Goal: Communication & Community: Answer question/provide support

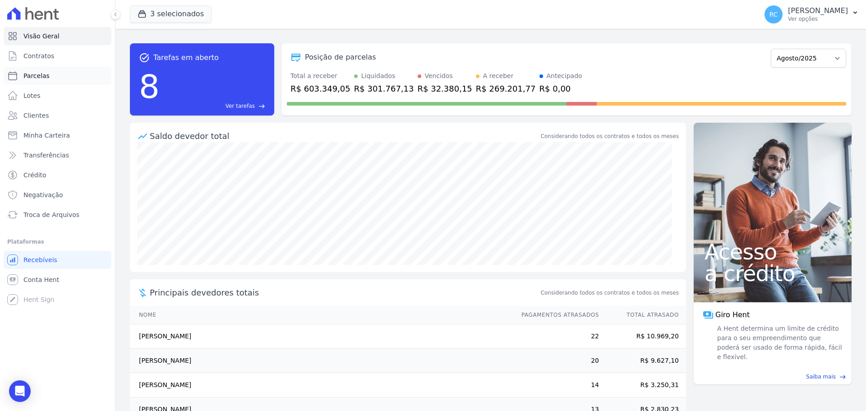
click at [60, 74] on link "Parcelas" at bounding box center [58, 76] width 108 height 18
select select
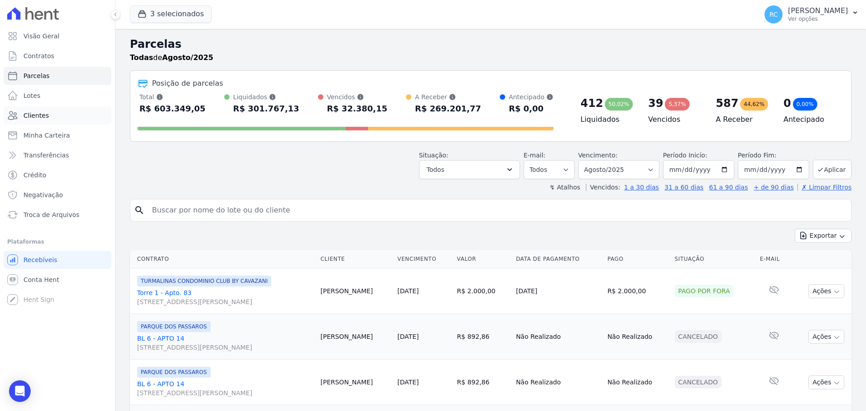
click at [50, 117] on link "Clientes" at bounding box center [58, 115] width 108 height 18
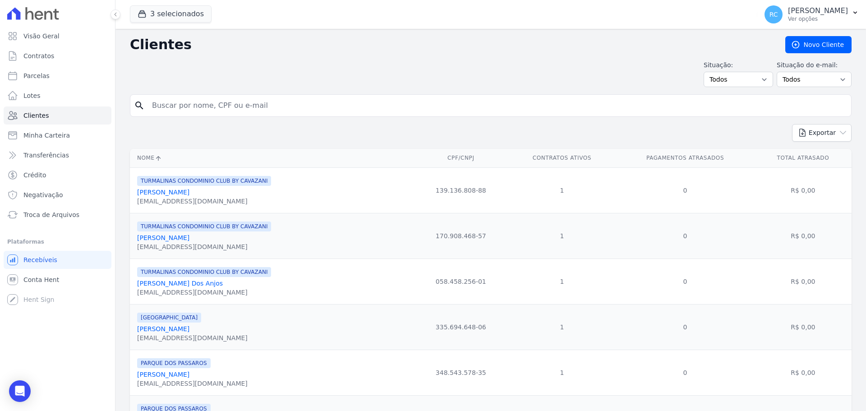
drag, startPoint x: 253, startPoint y: 102, endPoint x: 259, endPoint y: 101, distance: 6.1
click at [256, 102] on input "search" at bounding box center [497, 106] width 701 height 18
paste input "WELBERT FREIRE DE LIMA"
type input "WELBERT FREIRE DE LIMA"
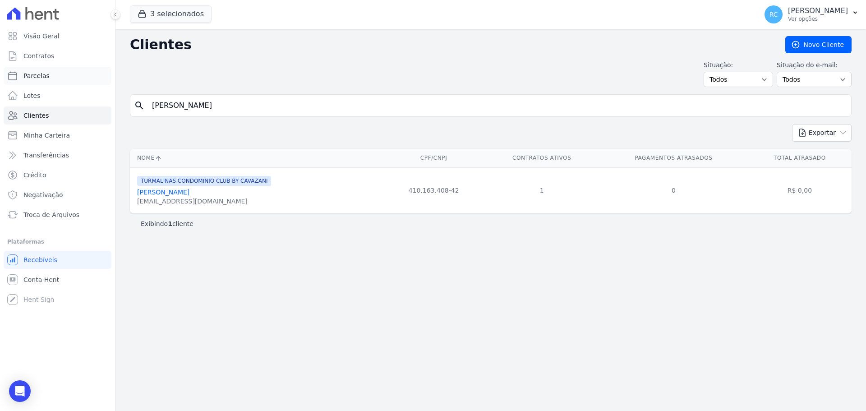
click at [60, 74] on link "Parcelas" at bounding box center [58, 76] width 108 height 18
select select
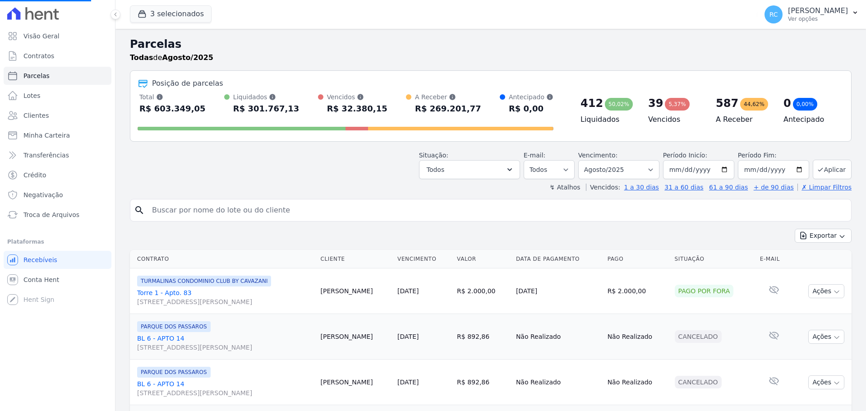
click at [191, 207] on input "search" at bounding box center [497, 210] width 701 height 18
paste input "WELBERT FREIRE DE LIMA"
type input "WELBERT FREIRE DE LIMA"
select select
drag, startPoint x: 254, startPoint y: 203, endPoint x: 249, endPoint y: 208, distance: 7.3
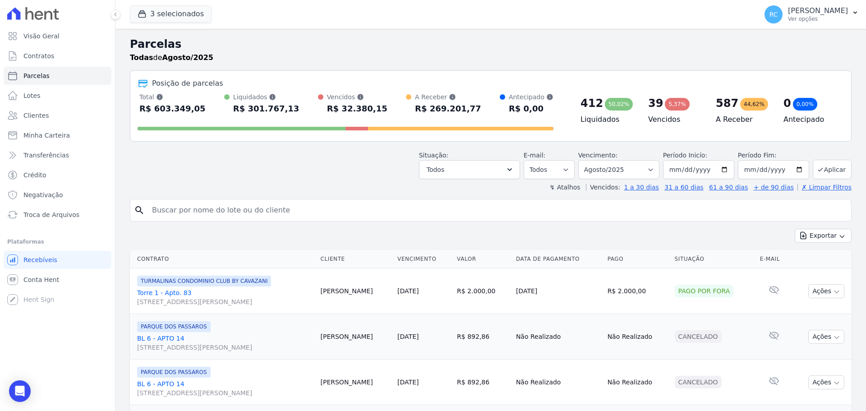
click at [249, 208] on input "search" at bounding box center [497, 210] width 701 height 18
paste input "WELBERT FREIRE DE LIMA"
click at [316, 207] on input "WELBERT FREIRE DE LIMA" at bounding box center [497, 210] width 701 height 18
type input "WELBERT FREIRE DE LIMA"
select select
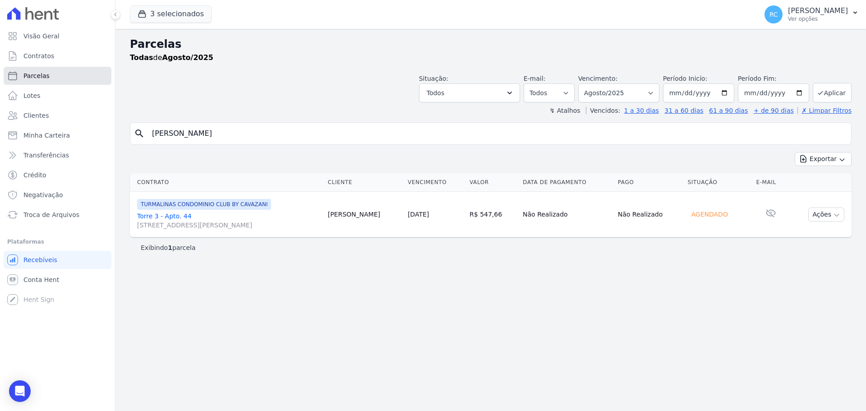
click at [72, 67] on link "Parcelas" at bounding box center [58, 76] width 108 height 18
select select
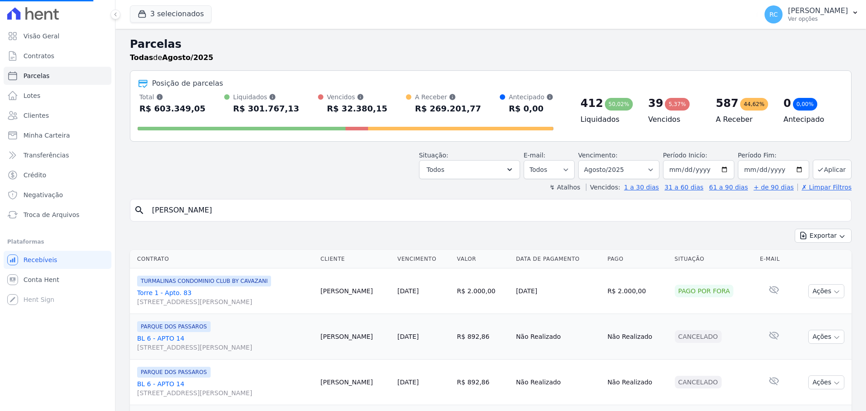
select select
click at [254, 206] on input "search" at bounding box center [497, 210] width 701 height 18
paste input "WELBERT FREIRE DE LIMA"
type input "WELBERT FREIRE DE LIMA"
select select
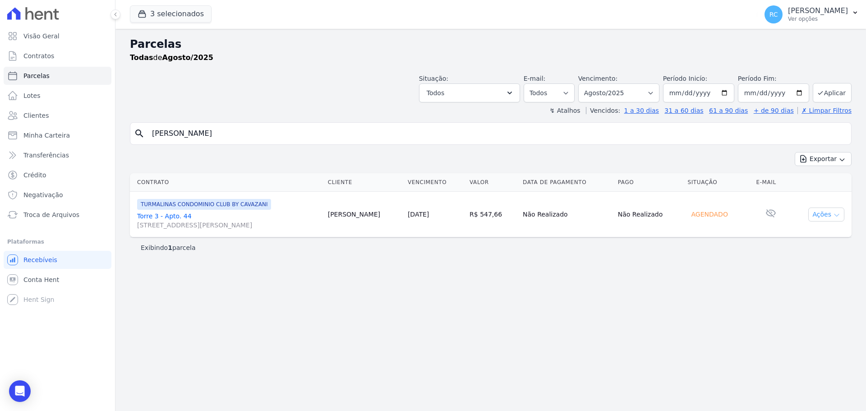
click at [822, 213] on button "Ações" at bounding box center [826, 214] width 36 height 14
drag, startPoint x: 261, startPoint y: 141, endPoint x: 60, endPoint y: 141, distance: 200.7
click at [60, 141] on div "Visão Geral Contratos Parcelas Lotes Clientes Minha Carteira Transferências Cré…" at bounding box center [433, 205] width 866 height 411
click at [47, 276] on span "Conta Hent" at bounding box center [41, 279] width 36 height 9
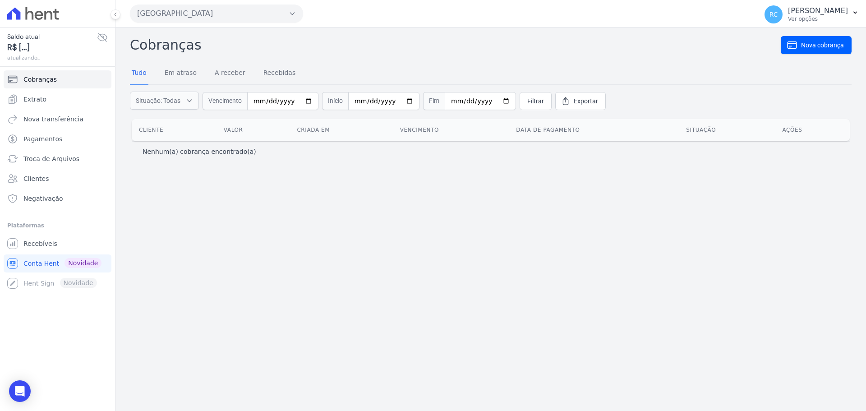
click at [185, 15] on button "Parque Dos Passaros" at bounding box center [216, 14] width 173 height 18
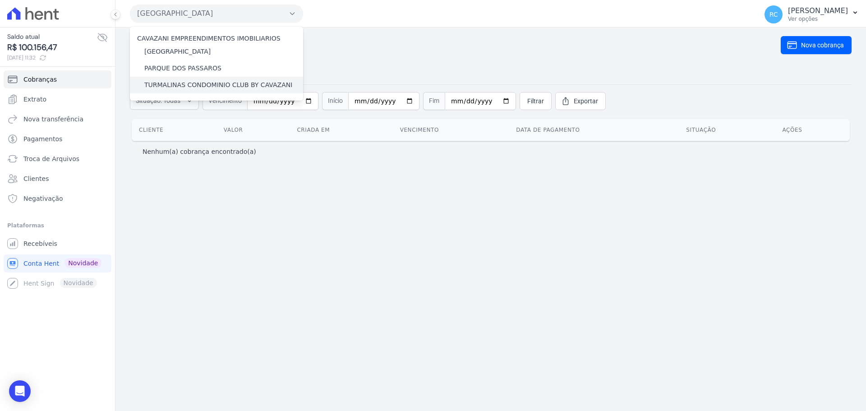
click at [168, 88] on label "TURMALINAS CONDOMINIO CLUB BY CAVAZANI" at bounding box center [218, 84] width 148 height 9
click at [0, 0] on input "TURMALINAS CONDOMINIO CLUB BY CAVAZANI" at bounding box center [0, 0] width 0 height 0
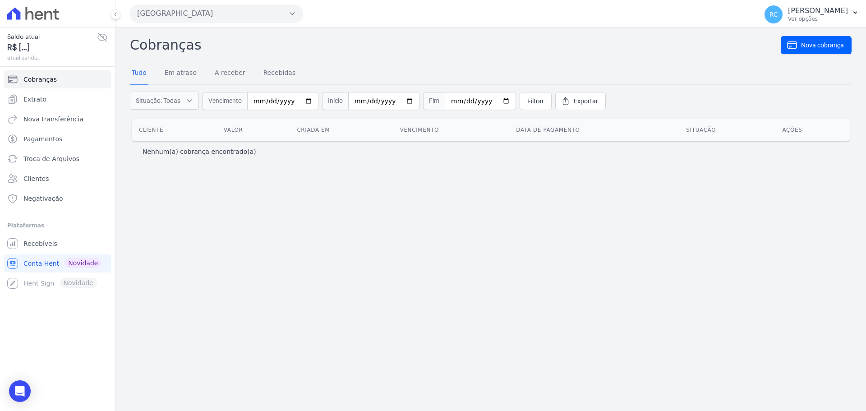
click at [189, 18] on button "Parque Dos Passaros" at bounding box center [216, 14] width 173 height 18
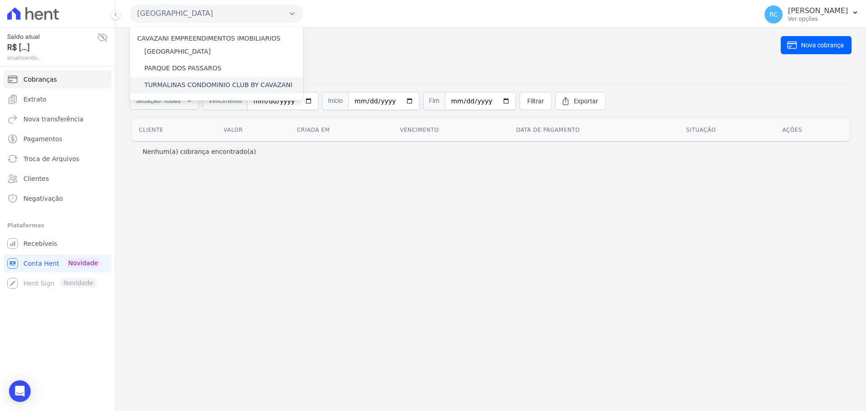
click at [172, 80] on label "TURMALINAS CONDOMINIO CLUB BY CAVAZANI" at bounding box center [218, 84] width 148 height 9
click at [0, 0] on input "TURMALINAS CONDOMINIO CLUB BY CAVAZANI" at bounding box center [0, 0] width 0 height 0
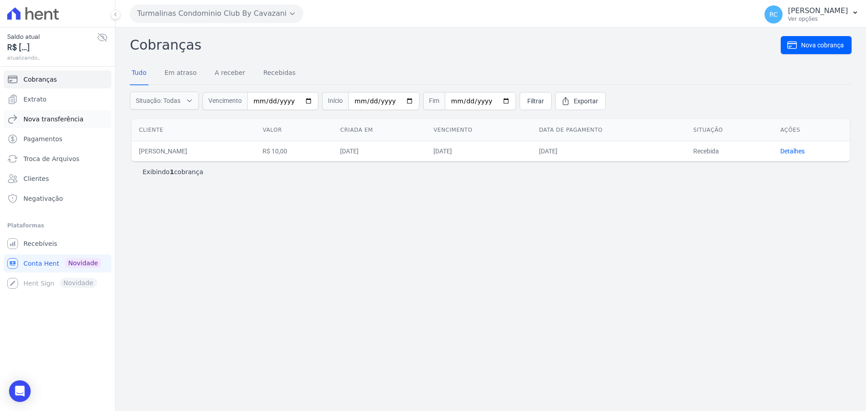
click at [74, 122] on span "Nova transferência" at bounding box center [53, 119] width 60 height 9
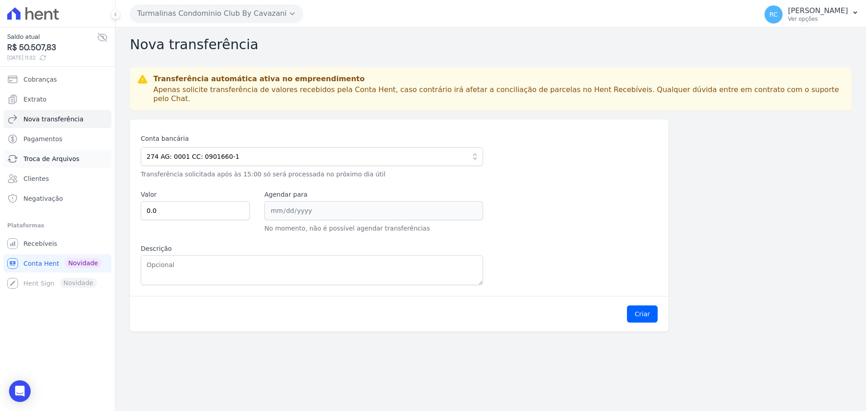
click at [40, 159] on span "Troca de Arquivos" at bounding box center [51, 158] width 56 height 9
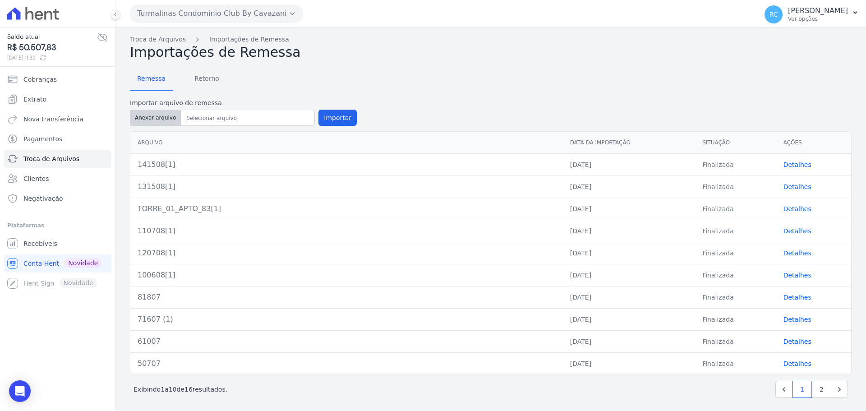
click at [154, 113] on button "Anexar arquivo" at bounding box center [155, 118] width 51 height 16
click at [164, 114] on button "Anexar arquivo" at bounding box center [155, 118] width 51 height 16
type input "151908[1]"
click at [327, 119] on button "Importar" at bounding box center [337, 118] width 38 height 16
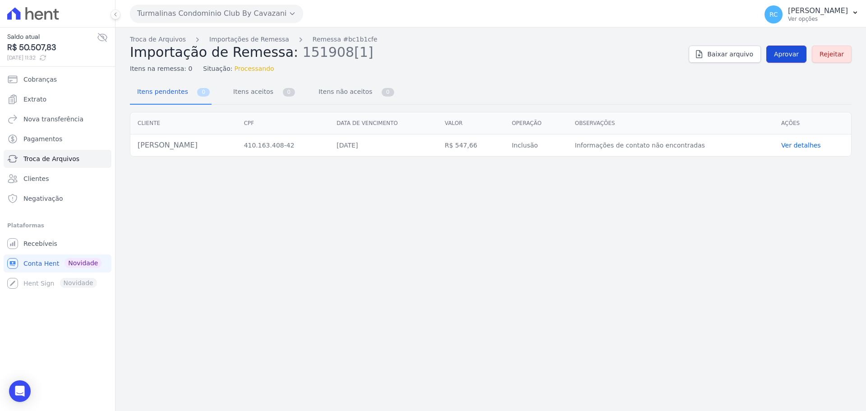
click at [787, 56] on span "Aprovar" at bounding box center [786, 54] width 25 height 9
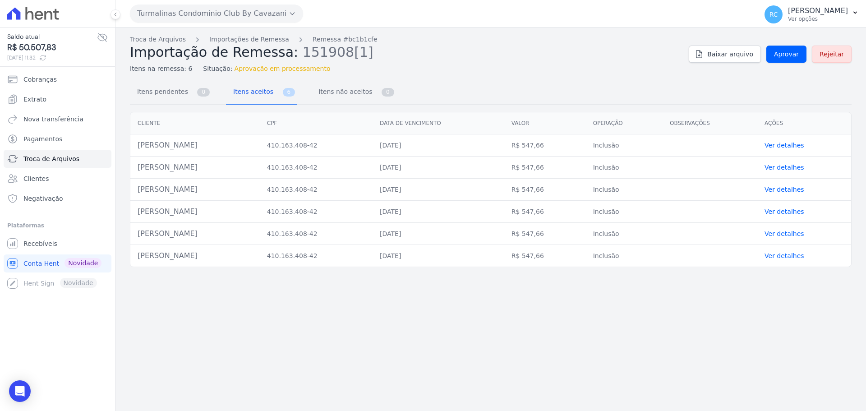
drag, startPoint x: 216, startPoint y: 146, endPoint x: 130, endPoint y: 149, distance: 85.7
click at [130, 149] on div "Cliente CPF Data de vencimento Valor Operação Observações Ações Welbert Freire …" at bounding box center [491, 189] width 722 height 155
click at [135, 151] on td "Welbert Freire De Lima" at bounding box center [194, 145] width 129 height 22
click at [139, 150] on td "Welbert Freire De Lima" at bounding box center [194, 145] width 129 height 22
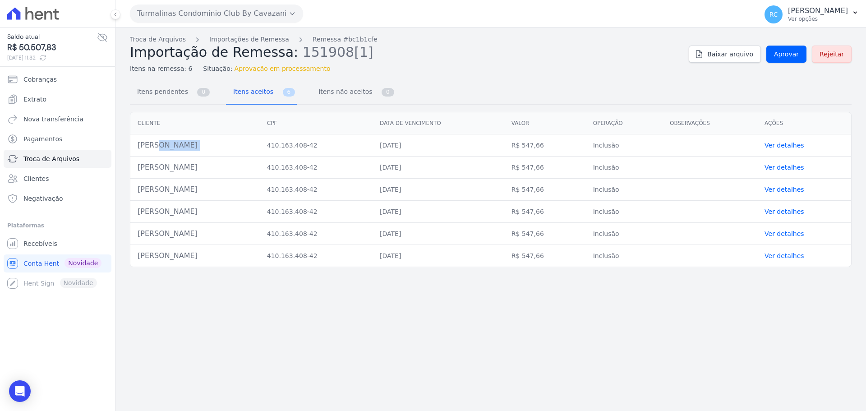
click at [139, 150] on td "Welbert Freire De Lima" at bounding box center [194, 145] width 129 height 22
click at [140, 150] on td "Welbert Freire De Lima" at bounding box center [194, 145] width 129 height 22
copy tr "Welbert Freire De Lima"
click at [157, 41] on link "Troca de Arquivos" at bounding box center [158, 39] width 56 height 9
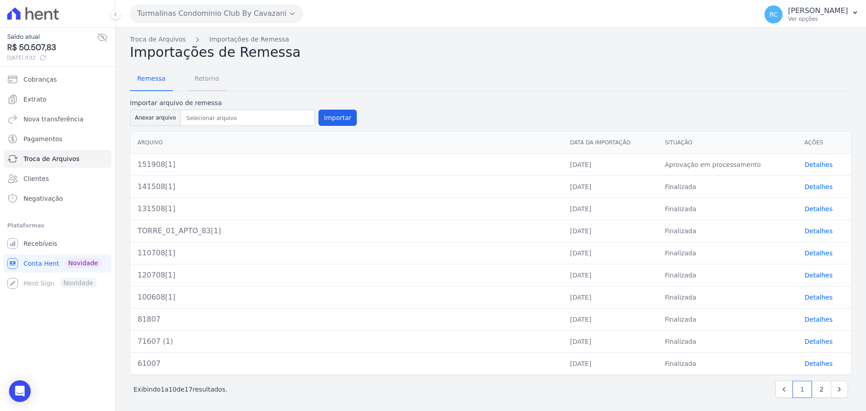
click at [215, 74] on span "Retorno" at bounding box center [207, 78] width 36 height 18
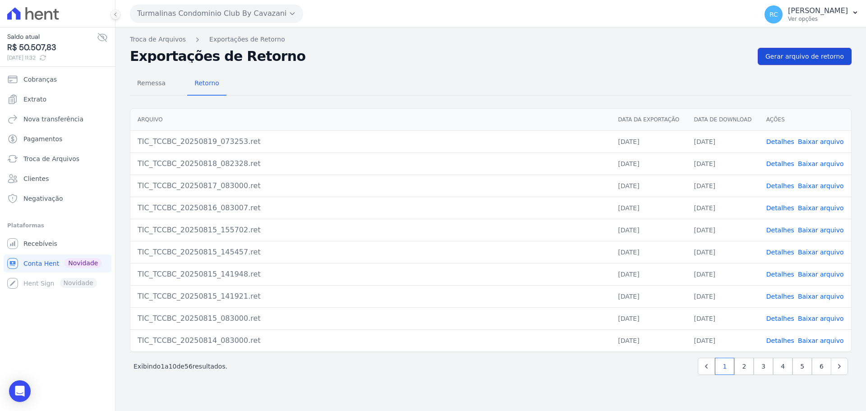
click at [810, 60] on span "Gerar arquivo de retorno" at bounding box center [804, 56] width 78 height 9
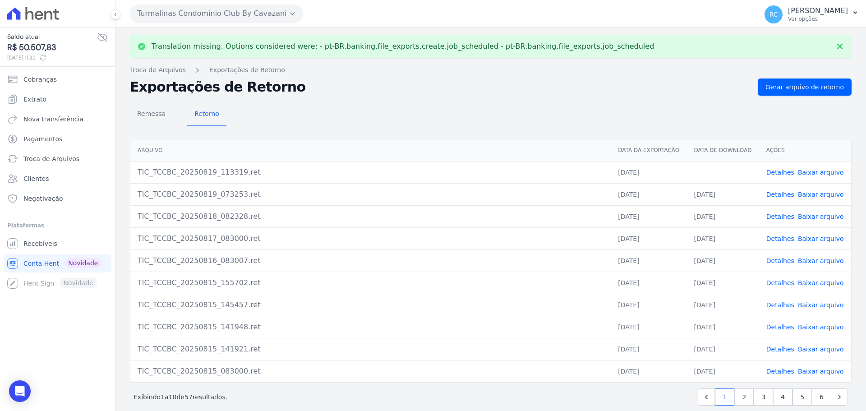
click at [663, 95] on div "Exportações de Retorno Gerar arquivo de retorno" at bounding box center [491, 86] width 722 height 17
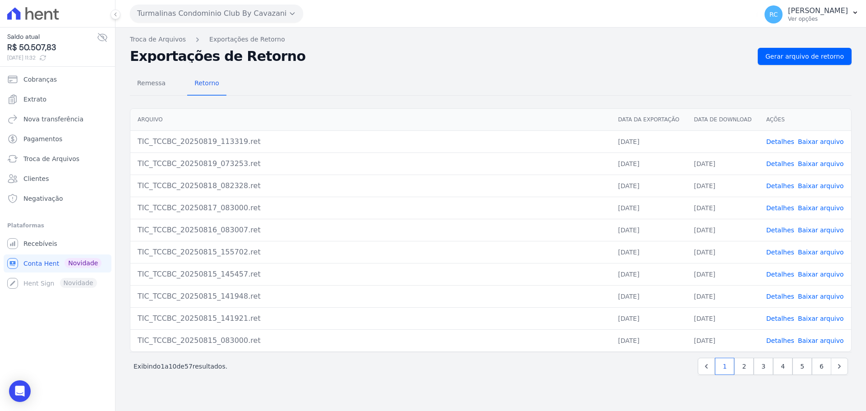
click at [408, 56] on h2 "Exportações de Retorno" at bounding box center [440, 56] width 621 height 13
click at [808, 60] on span "Gerar arquivo de retorno" at bounding box center [804, 56] width 78 height 9
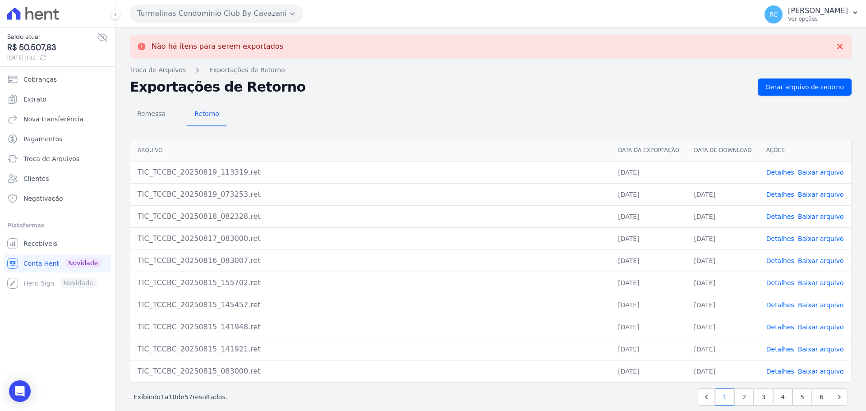
click at [812, 172] on link "Baixar arquivo" at bounding box center [821, 172] width 46 height 7
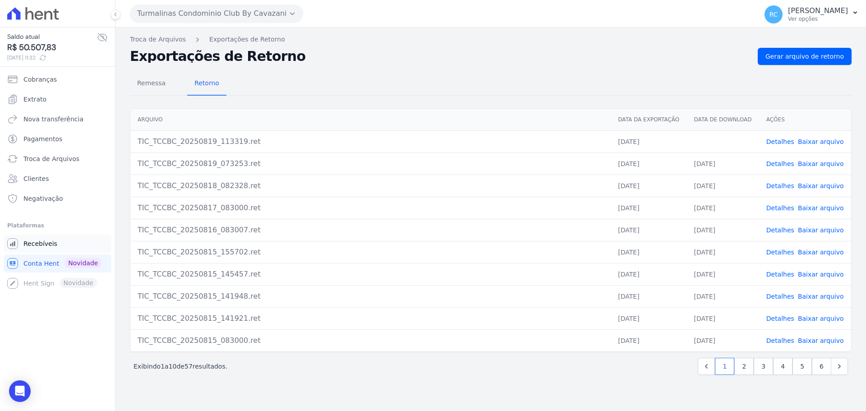
click at [60, 247] on link "Recebíveis" at bounding box center [58, 244] width 108 height 18
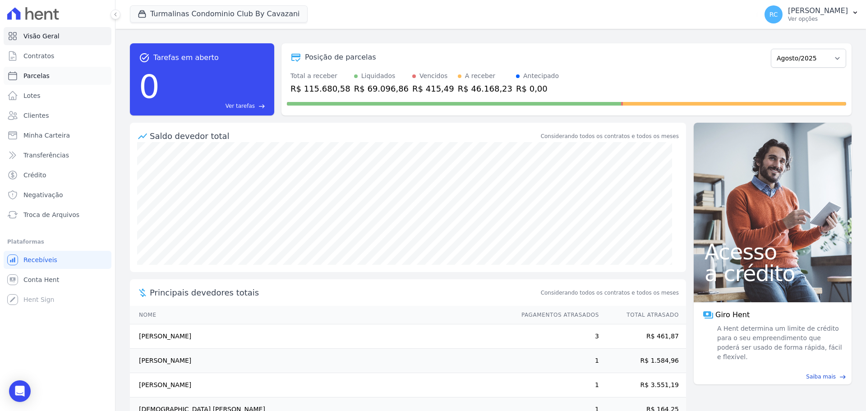
click at [70, 69] on link "Parcelas" at bounding box center [58, 76] width 108 height 18
select select
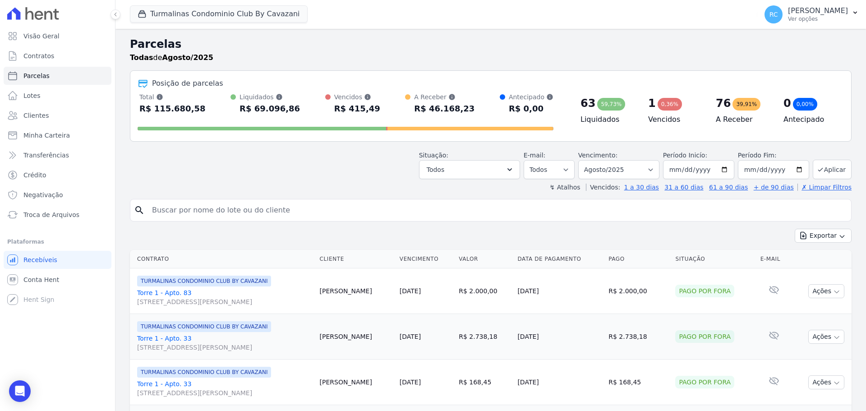
click at [210, 220] on div "search" at bounding box center [491, 210] width 722 height 23
click at [217, 208] on input "search" at bounding box center [497, 210] width 701 height 18
paste input "Welbert Freire De Lima"
type input "Welbert Freire De Lima"
select select
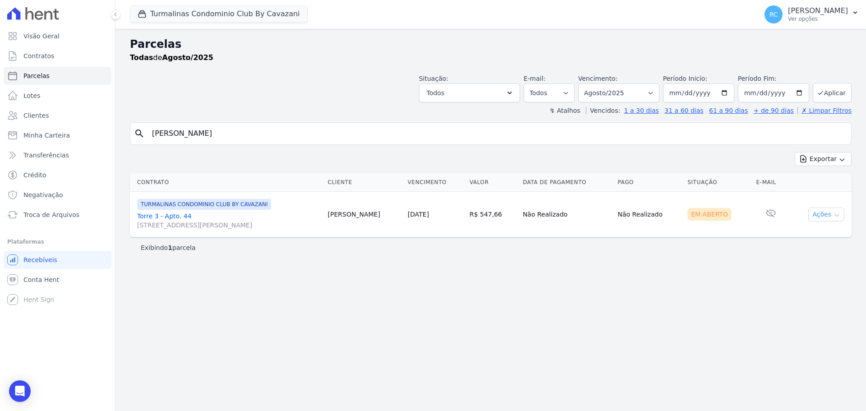
click at [825, 217] on button "Ações" at bounding box center [826, 214] width 36 height 14
click at [801, 235] on link "Ver boleto" at bounding box center [822, 235] width 87 height 17
drag, startPoint x: 253, startPoint y: 129, endPoint x: 100, endPoint y: 128, distance: 153.4
click at [60, 147] on div "Visão Geral Contratos Parcelas Lotes Clientes Minha Carteira Transferências Cré…" at bounding box center [433, 205] width 866 height 411
type input "RIANNY STEFANNY"
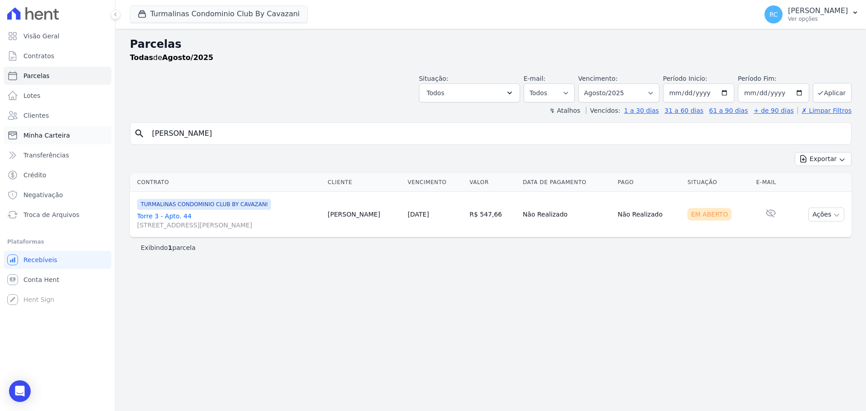
select select
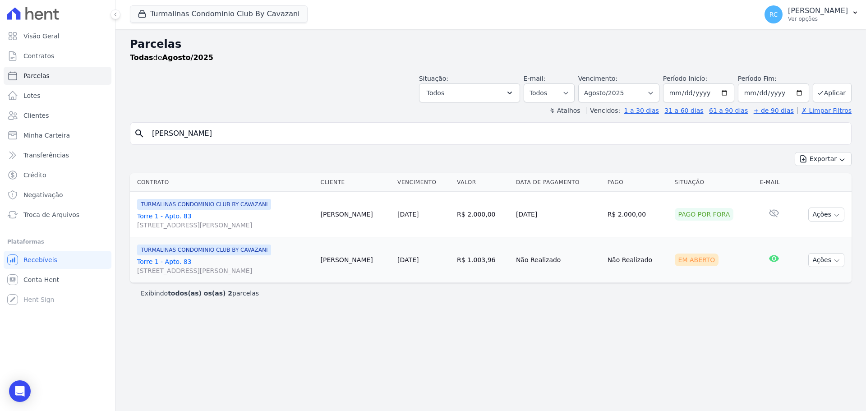
drag, startPoint x: 225, startPoint y: 136, endPoint x: 114, endPoint y: 137, distance: 111.0
click at [114, 137] on div "Visão Geral Contratos Parcelas Lotes Clientes Minha Carteira Transferências Cré…" at bounding box center [433, 205] width 866 height 411
click at [831, 21] on p "Ver opções" at bounding box center [818, 18] width 60 height 7
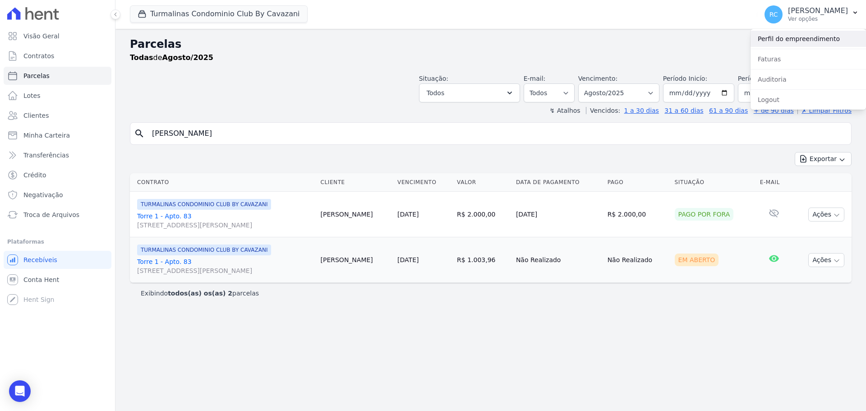
click at [793, 40] on link "Perfil do empreendimento" at bounding box center [808, 39] width 115 height 16
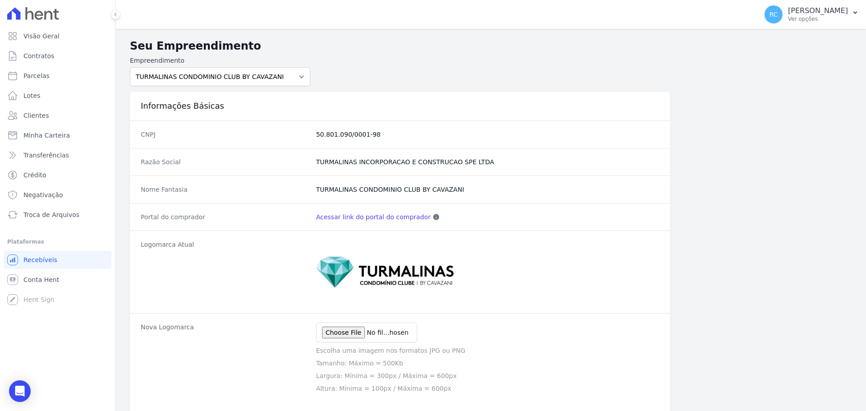
click at [379, 217] on link "Acessar link do portal do comprador" at bounding box center [373, 216] width 115 height 9
click at [57, 74] on link "Parcelas" at bounding box center [58, 76] width 108 height 18
select select
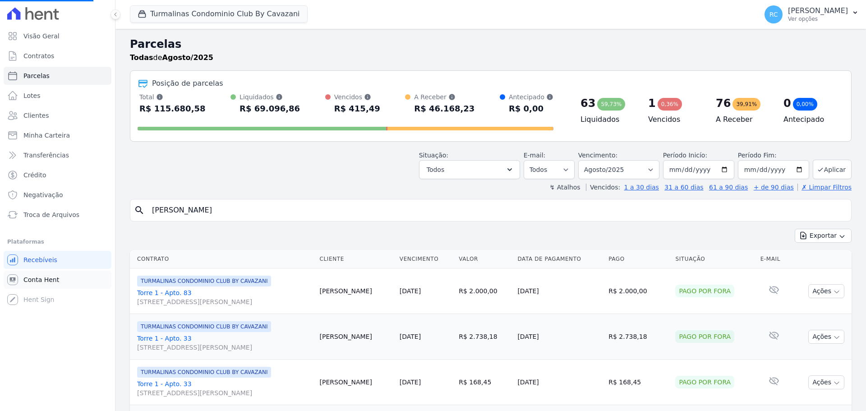
click at [74, 278] on link "Conta Hent" at bounding box center [58, 280] width 108 height 18
select select
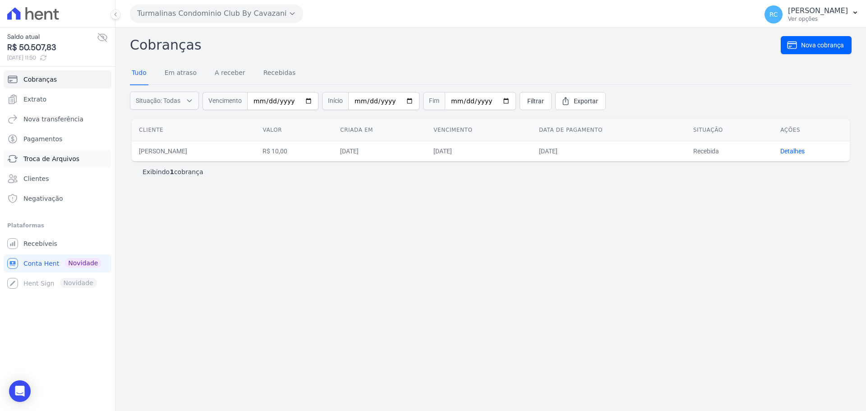
click at [61, 159] on span "Troca de Arquivos" at bounding box center [51, 158] width 56 height 9
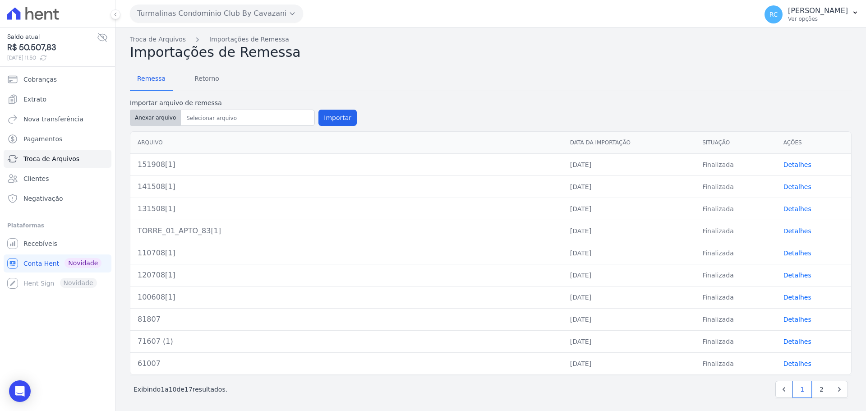
click at [157, 124] on button "Anexar arquivo" at bounding box center [155, 118] width 51 height 16
click at [47, 356] on div "Saldo atual R$ 50.507,83 19/08/2025, 11:50 Cobranças Extrato Nova transferência…" at bounding box center [57, 205] width 115 height 411
drag, startPoint x: 701, startPoint y: 97, endPoint x: 696, endPoint y: 100, distance: 6.1
click at [702, 97] on div "Remessa Retorno Importar arquivo de remessa Anexar arquivo Importar Arquivo Dat…" at bounding box center [491, 233] width 722 height 346
drag, startPoint x: 447, startPoint y: 74, endPoint x: 430, endPoint y: 70, distance: 17.3
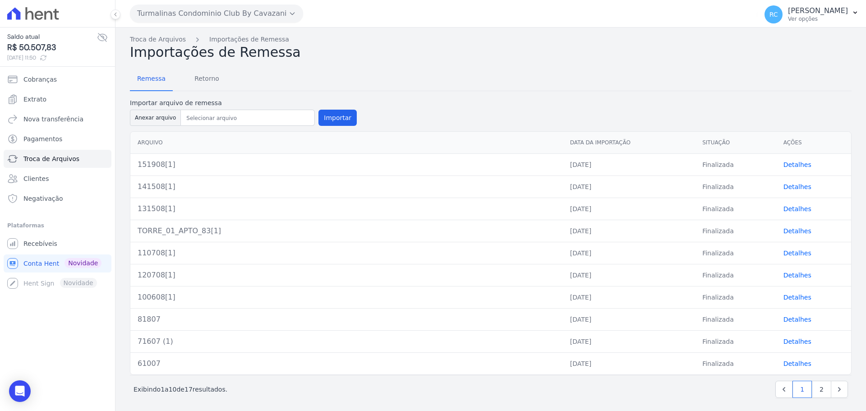
click at [430, 70] on div "Remessa Retorno" at bounding box center [491, 79] width 722 height 23
click at [60, 244] on link "Recebíveis" at bounding box center [58, 244] width 108 height 18
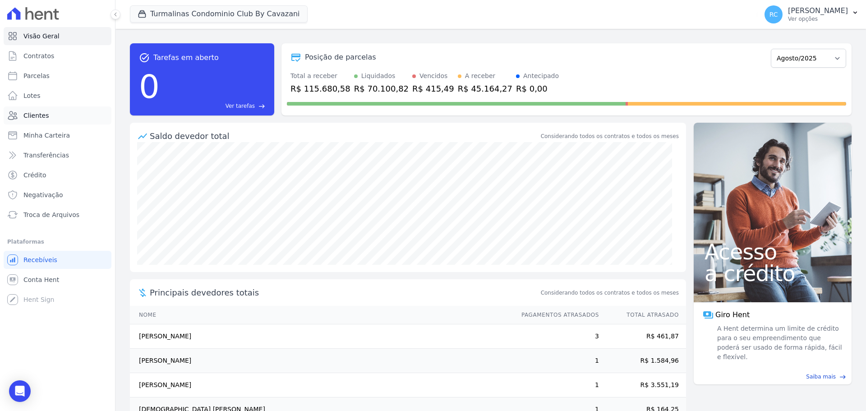
click at [48, 115] on link "Clientes" at bounding box center [58, 115] width 108 height 18
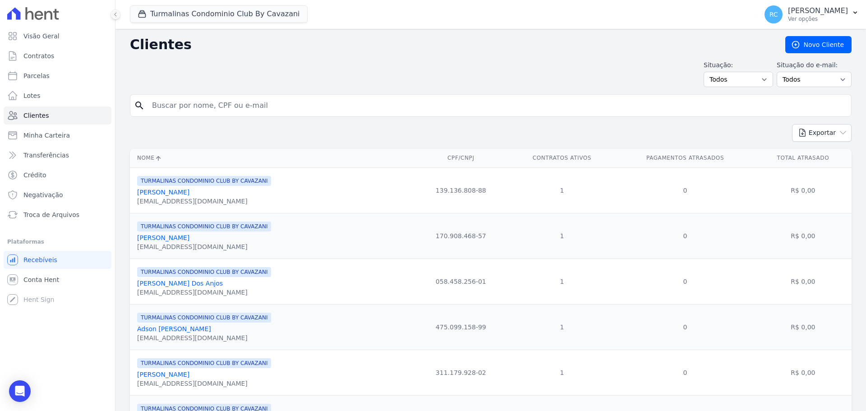
click at [242, 110] on input "search" at bounding box center [497, 106] width 701 height 18
type input "[PERSON_NAME]"
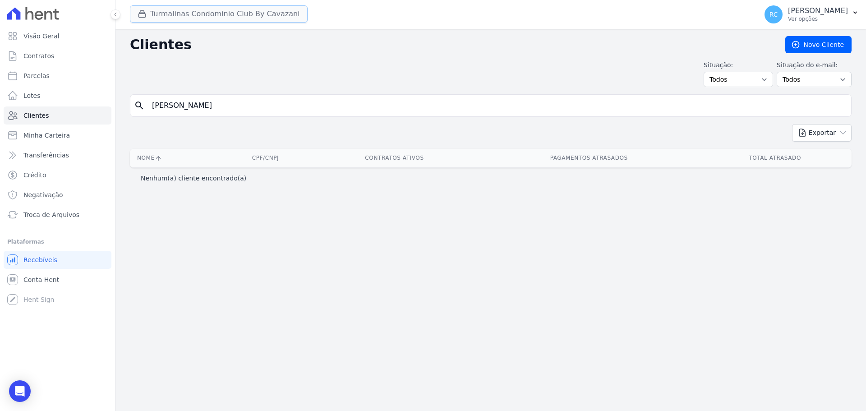
click at [230, 10] on button "Turmalinas Condominio Club By Cavazani" at bounding box center [219, 13] width 178 height 17
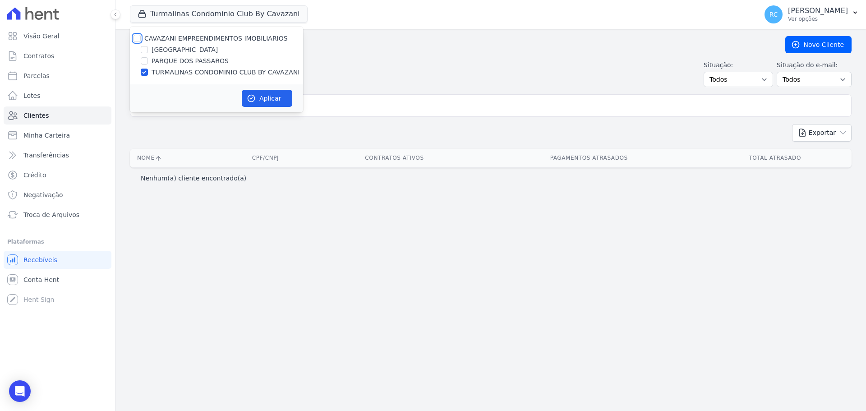
click at [139, 38] on input "CAVAZANI EMPREENDIMENTOS IMOBILIARIOS" at bounding box center [137, 38] width 7 height 7
checkbox input "true"
click at [254, 99] on icon "button" at bounding box center [251, 98] width 7 height 7
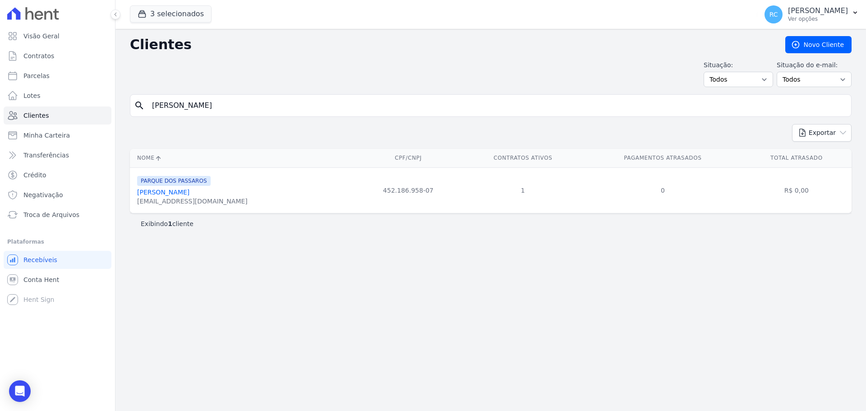
click at [164, 191] on link "[PERSON_NAME]" at bounding box center [163, 192] width 52 height 7
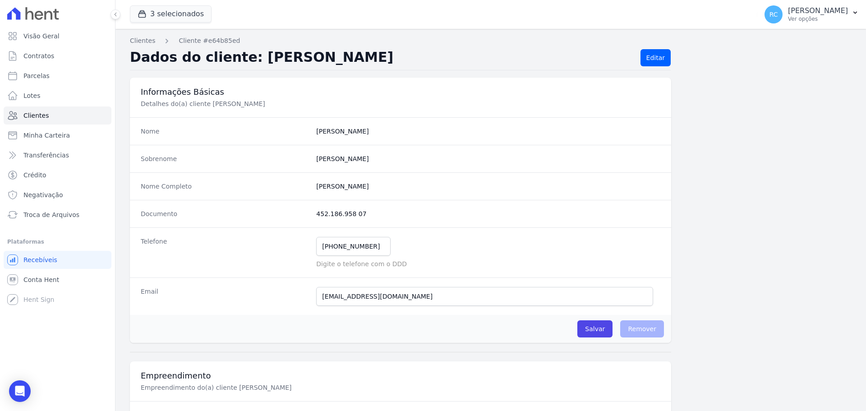
click at [338, 186] on completo "[PERSON_NAME]" at bounding box center [488, 186] width 344 height 9
copy dl "[PERSON_NAME]"
click at [51, 78] on link "Parcelas" at bounding box center [58, 76] width 108 height 18
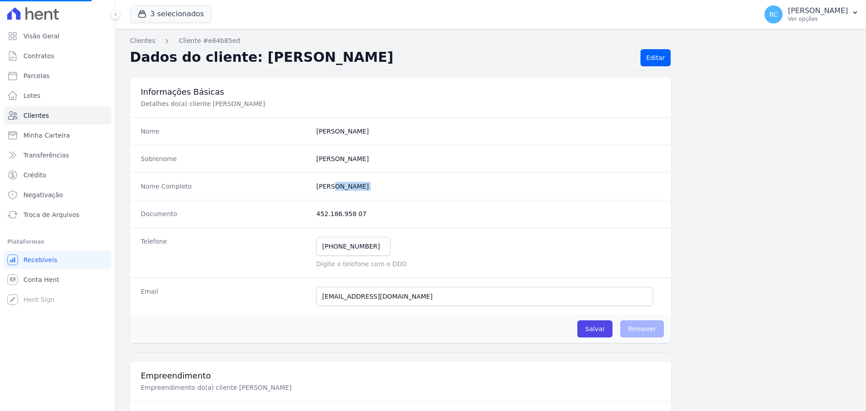
select select
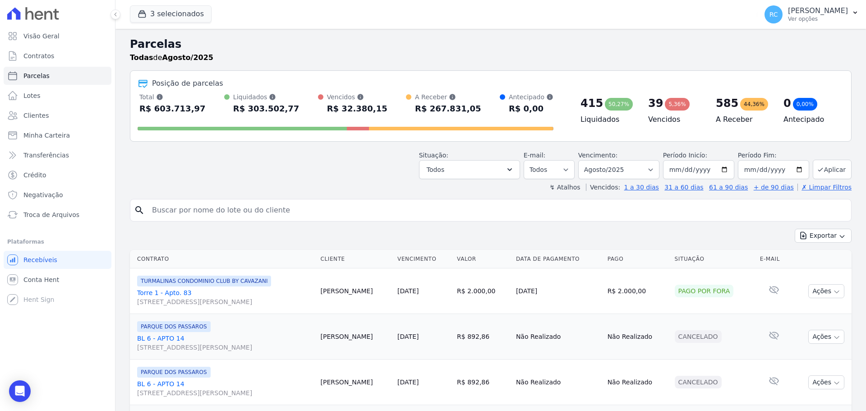
click at [240, 212] on input "search" at bounding box center [497, 210] width 701 height 18
paste input "[PERSON_NAME]"
type input "[PERSON_NAME]"
click at [610, 169] on select "Filtrar por período ──────── Todos os meses Dezembro/2021 Janeiro/2022 Fevereir…" at bounding box center [618, 169] width 81 height 19
select select "all"
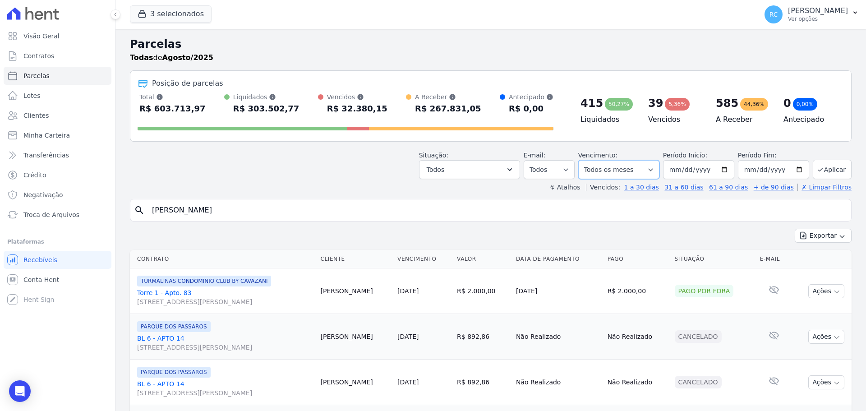
click at [584, 160] on select "Filtrar por período ──────── Todos os meses Dezembro/2021 Janeiro/2022 Fevereir…" at bounding box center [618, 169] width 81 height 19
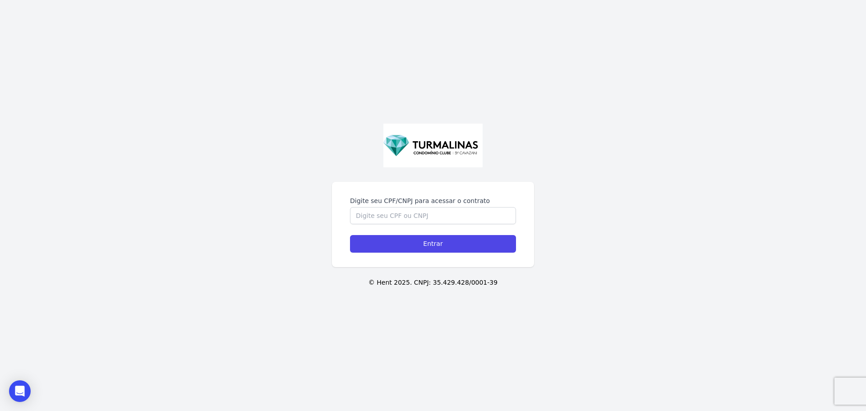
click at [95, 190] on div "Digite seu CPF/CNPJ para acessar o contrato Entrar © Hent 2025. CNPJ: 35.429.42…" at bounding box center [433, 205] width 866 height 411
click at [748, 256] on div "Digite seu CPF/CNPJ para acessar o contrato Entrar © Hent 2025. CNPJ: 35.429.42…" at bounding box center [433, 205] width 866 height 411
drag, startPoint x: 752, startPoint y: 242, endPoint x: 758, endPoint y: 235, distance: 9.0
click at [752, 242] on div "Digite seu CPF/CNPJ para acessar o contrato Entrar © Hent 2025. CNPJ: 35.429.42…" at bounding box center [433, 205] width 866 height 411
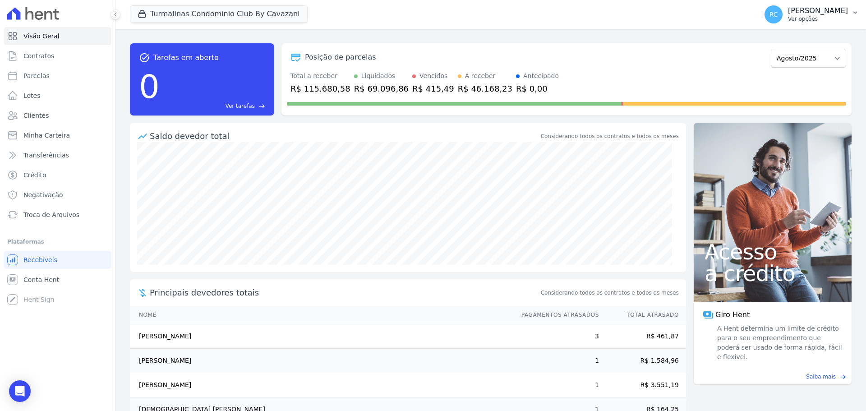
click at [845, 11] on p "[PERSON_NAME]" at bounding box center [818, 10] width 60 height 9
click at [811, 39] on link "Perfil do empreendimento" at bounding box center [808, 39] width 115 height 16
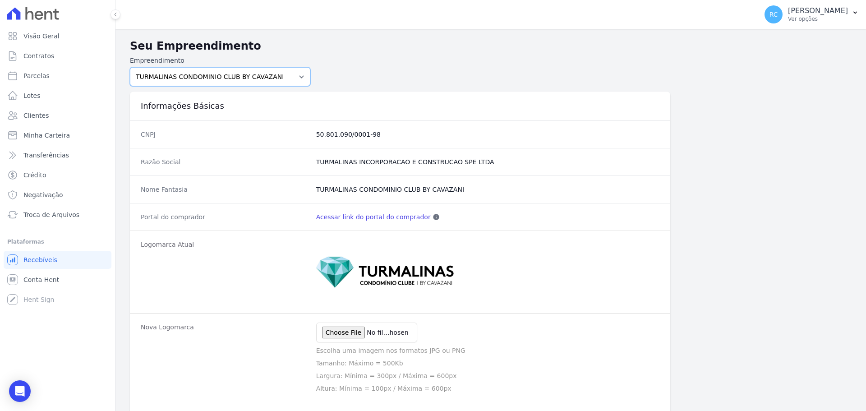
click at [275, 79] on select "PARQUE DAS FLORES PARQUE DOS PASSAROS TURMALINAS CONDOMINIO CLUB BY CAVAZANI" at bounding box center [220, 76] width 180 height 19
select select "7c6dbd88-c992-4e1b-a35d-d12916fde016"
click at [130, 67] on select "PARQUE DAS FLORES PARQUE DOS PASSAROS TURMALINAS CONDOMINIO CLUB BY CAVAZANI" at bounding box center [220, 76] width 180 height 19
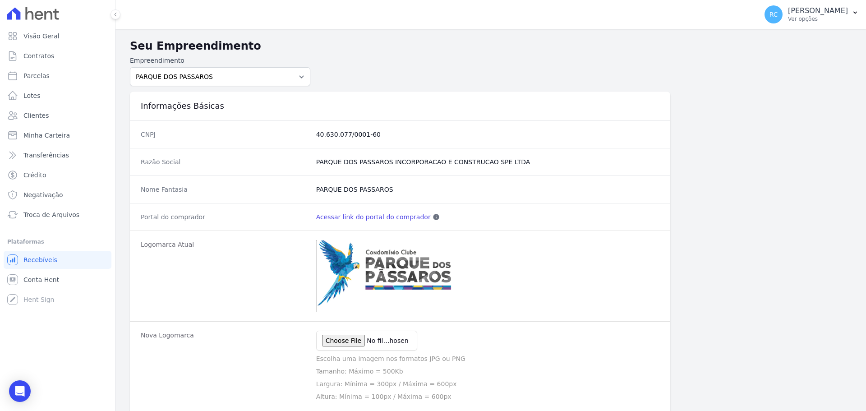
click at [369, 217] on link "Acessar link do portal do comprador" at bounding box center [373, 216] width 115 height 9
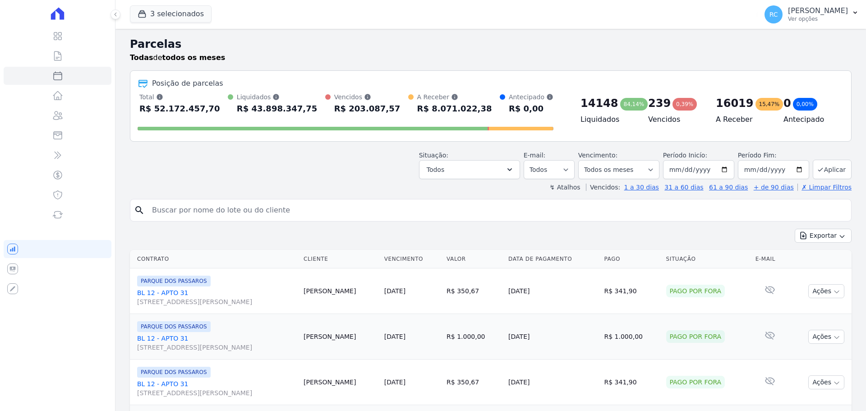
select select
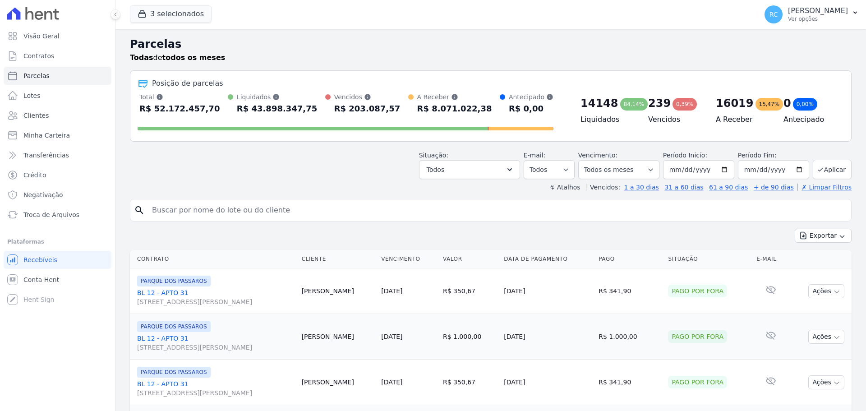
click at [233, 212] on input "search" at bounding box center [497, 210] width 701 height 18
paste input "[PERSON_NAME]"
type input "[PERSON_NAME]"
select select
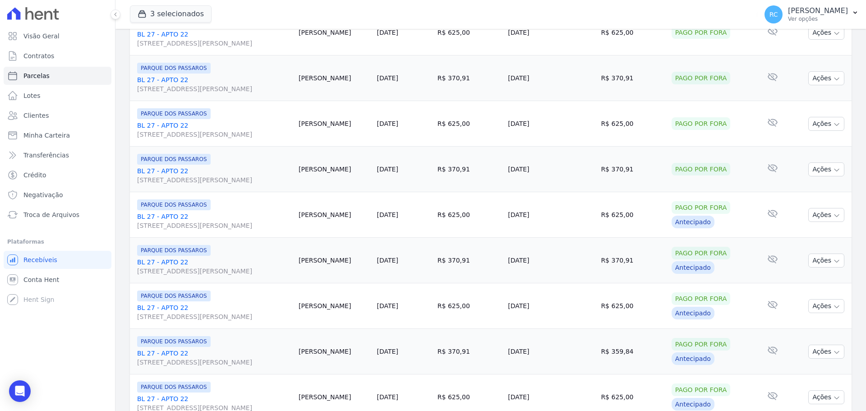
scroll to position [959, 0]
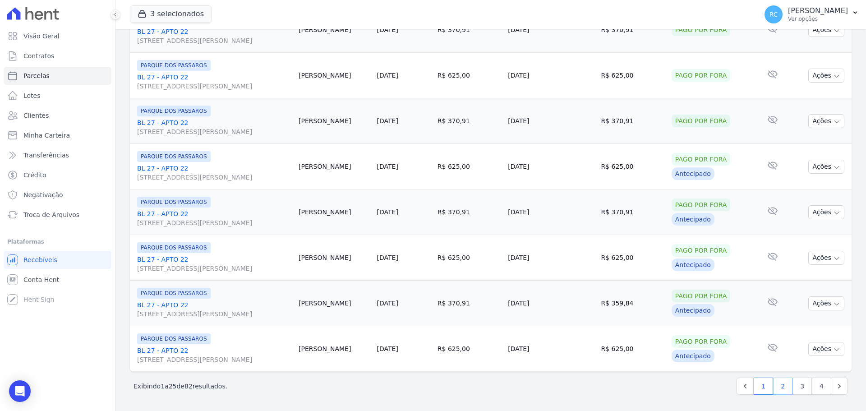
click at [779, 389] on link "2" at bounding box center [782, 386] width 19 height 17
select select
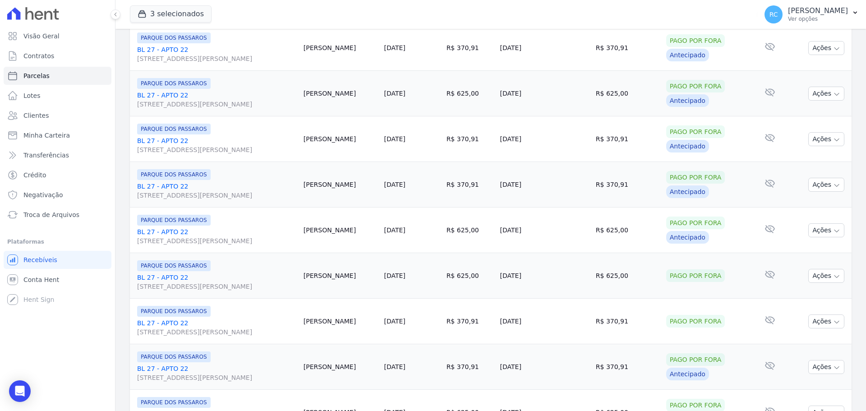
scroll to position [959, 0]
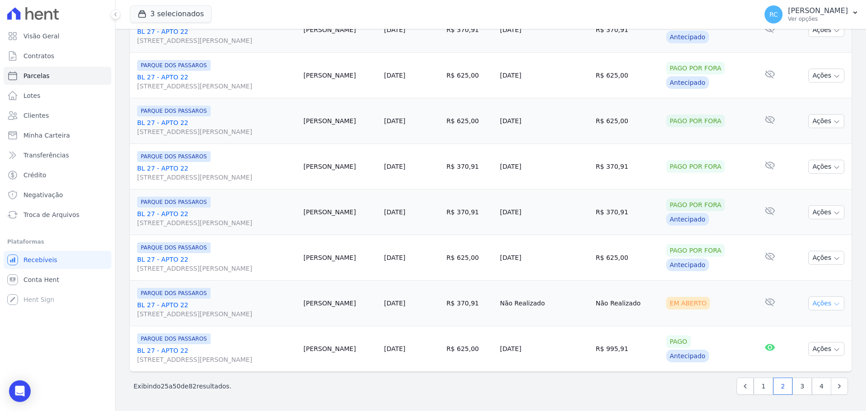
click at [809, 303] on button "Ações" at bounding box center [826, 303] width 36 height 14
click at [786, 373] on link "Liquidação Manual" at bounding box center [822, 374] width 87 height 17
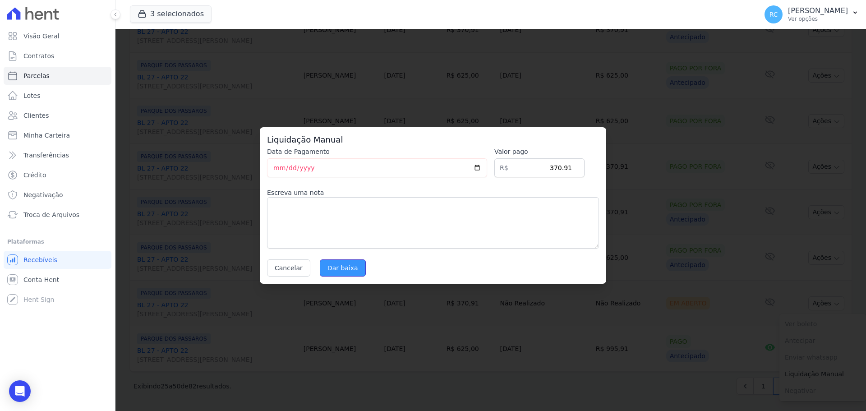
click at [352, 268] on input "Dar baixa" at bounding box center [343, 267] width 46 height 17
select select
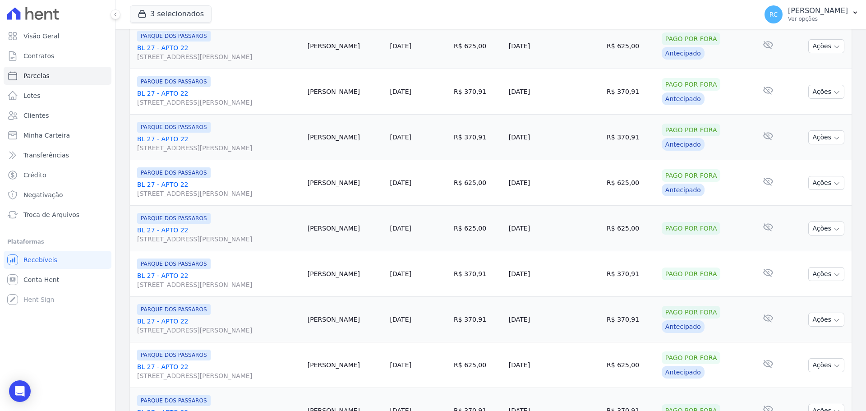
scroll to position [959, 0]
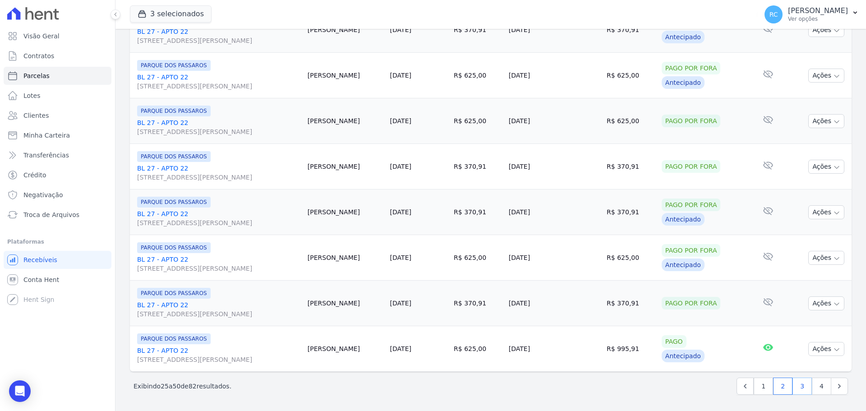
click at [800, 390] on link "3" at bounding box center [802, 386] width 19 height 17
select select
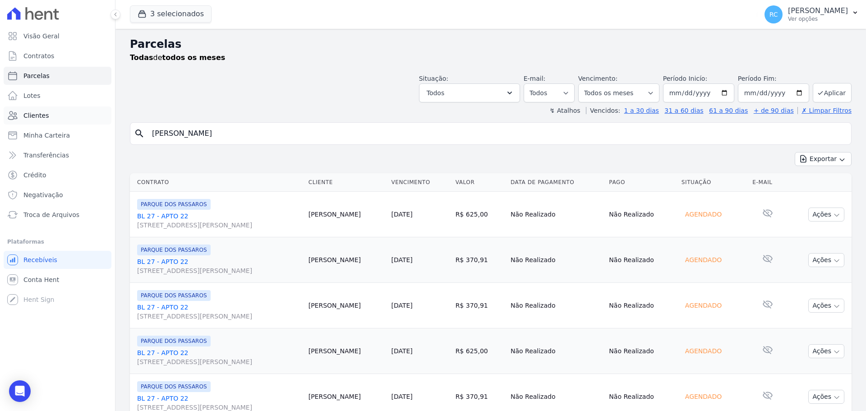
click at [43, 118] on span "Clientes" at bounding box center [35, 115] width 25 height 9
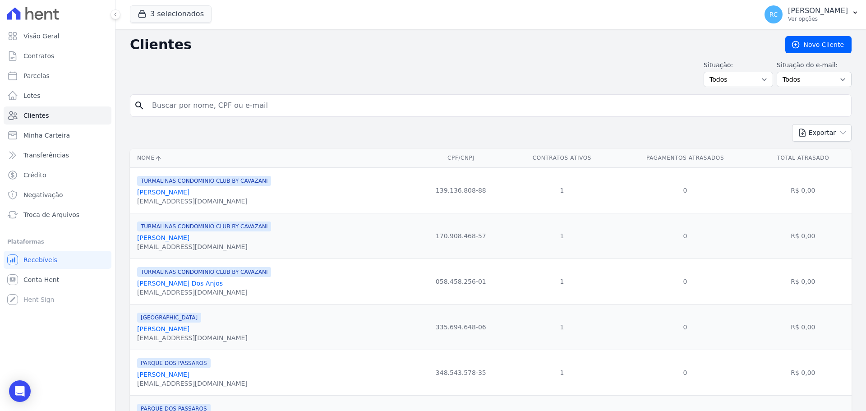
click at [59, 32] on link "Visão Geral" at bounding box center [58, 36] width 108 height 18
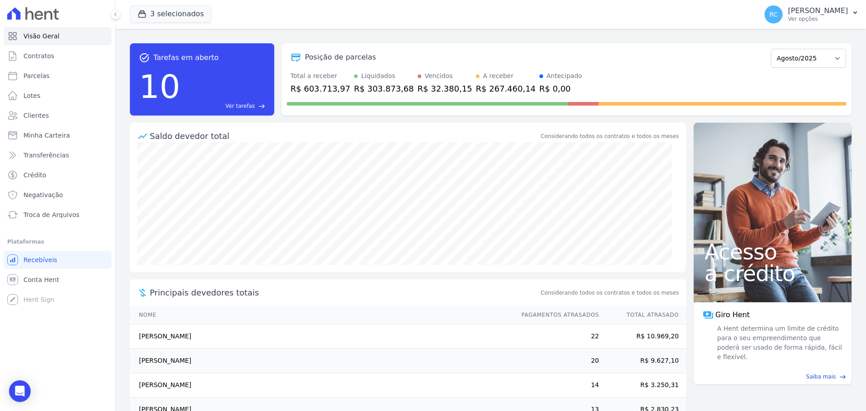
click at [249, 105] on span "Ver tarefas" at bounding box center [240, 106] width 29 height 8
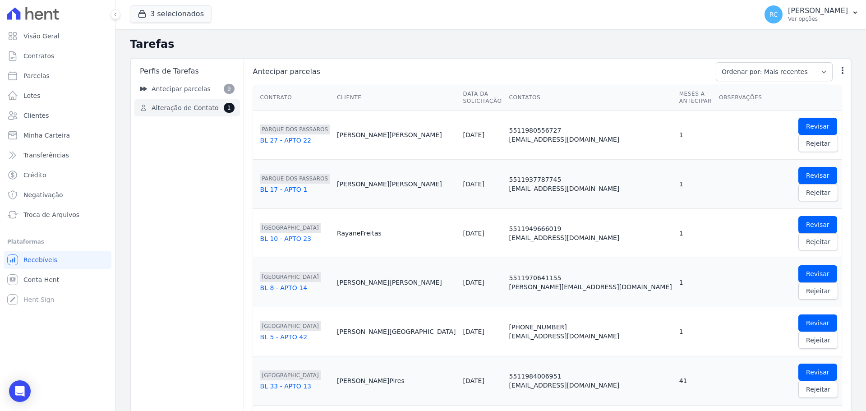
click at [197, 113] on link "Alteração de Contato 1" at bounding box center [187, 107] width 106 height 17
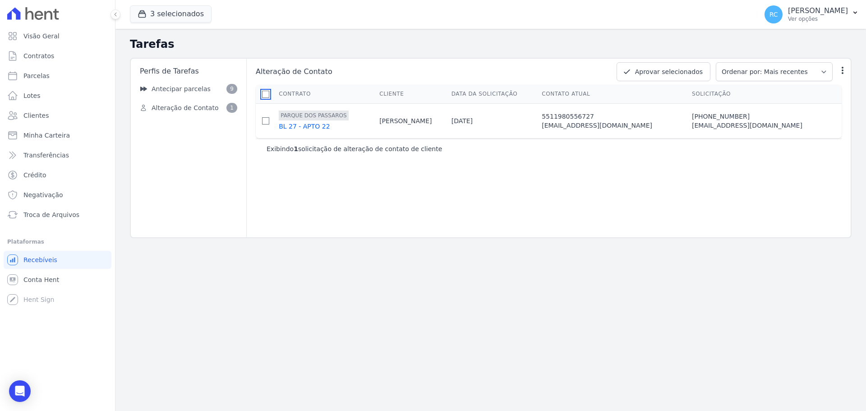
click at [267, 93] on input "checkbox" at bounding box center [265, 94] width 7 height 7
checkbox input "true"
click at [683, 73] on button "Aprovar selecionados" at bounding box center [664, 71] width 94 height 19
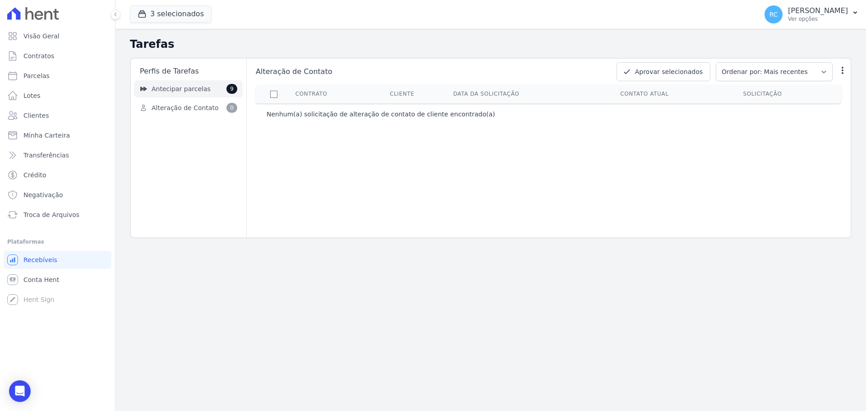
click at [194, 89] on span "Antecipar parcelas" at bounding box center [181, 88] width 59 height 9
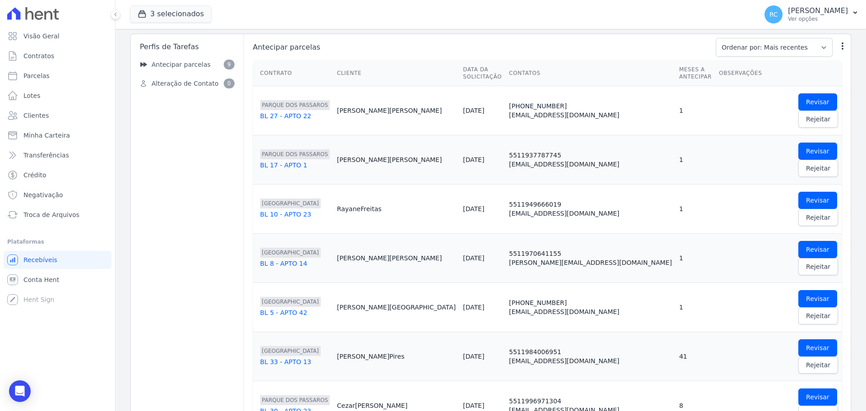
scroll to position [37, 0]
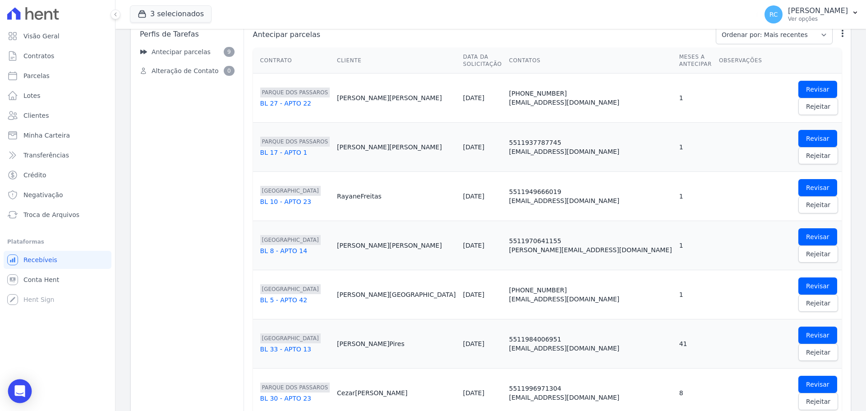
click at [22, 390] on icon "Open Intercom Messenger" at bounding box center [19, 391] width 10 height 12
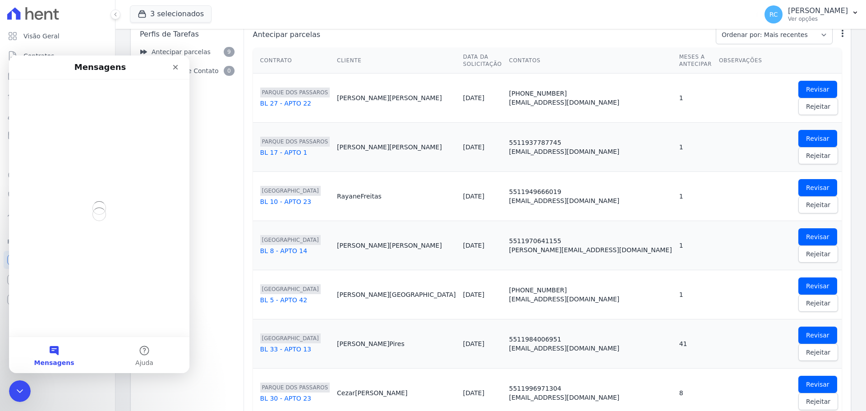
scroll to position [0, 0]
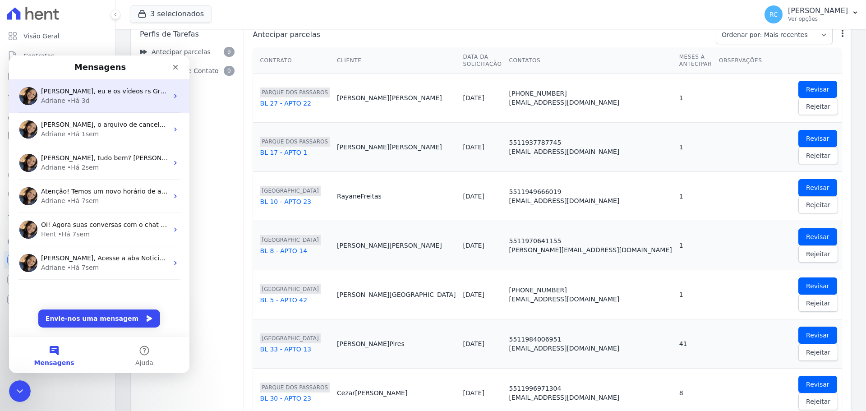
click at [110, 103] on div "Adriane • Há 3d" at bounding box center [104, 100] width 127 height 9
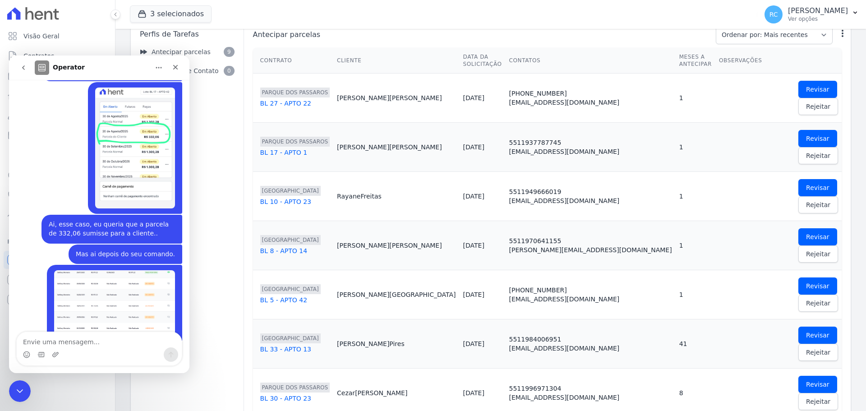
scroll to position [3424, 0]
click at [67, 349] on div "Messenger da Intercom" at bounding box center [99, 354] width 165 height 14
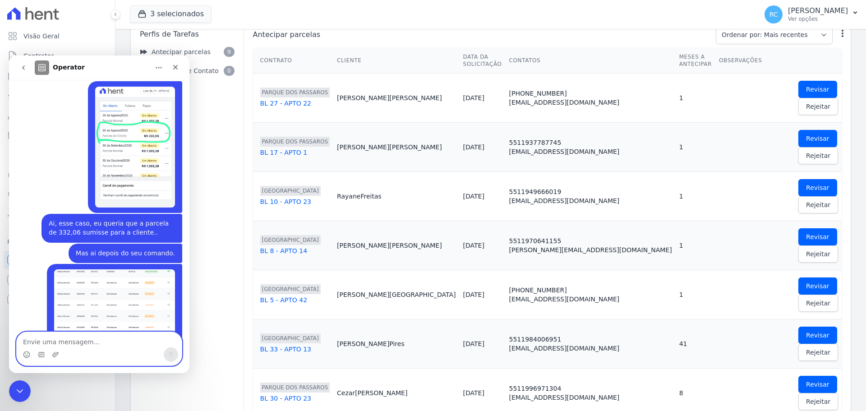
click at [70, 344] on textarea "Envie uma mensagem..." at bounding box center [99, 339] width 165 height 15
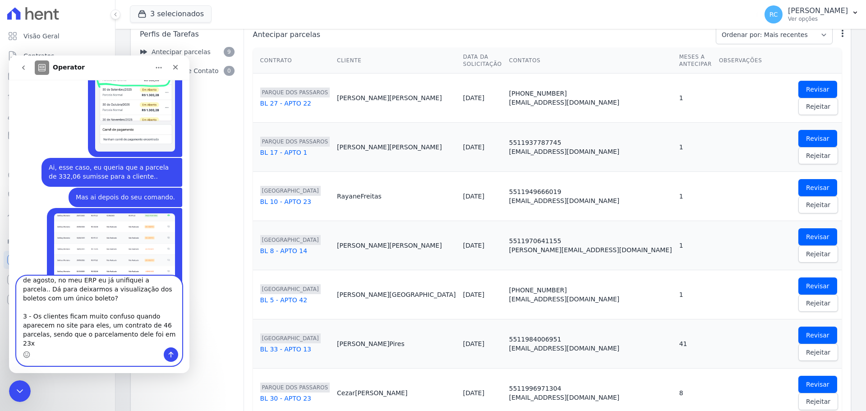
scroll to position [114, 0]
type textarea "Bom dia! Tudo bem? Consegui ver seu video hoje, consegui entender sim.. Neste e…"
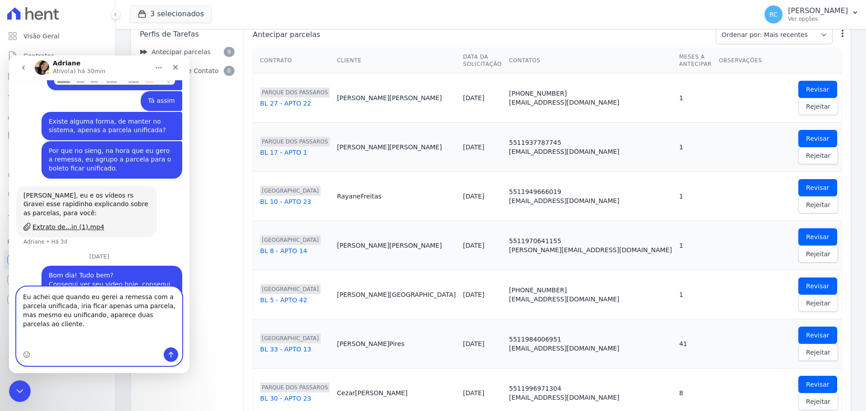
scroll to position [0, 0]
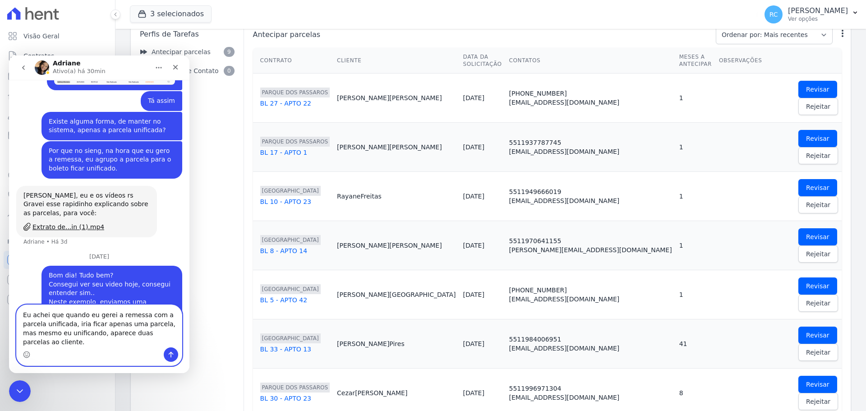
type textarea "Eu achei que quando eu gerei a remessa com a parcela unificada, iria ficar apen…"
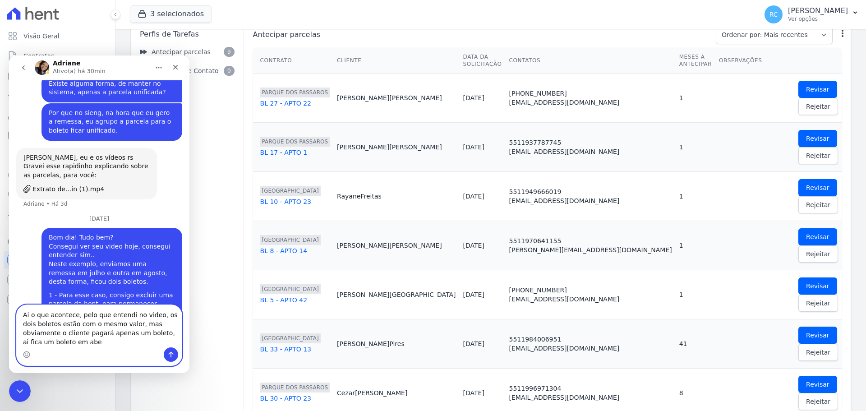
scroll to position [3750, 0]
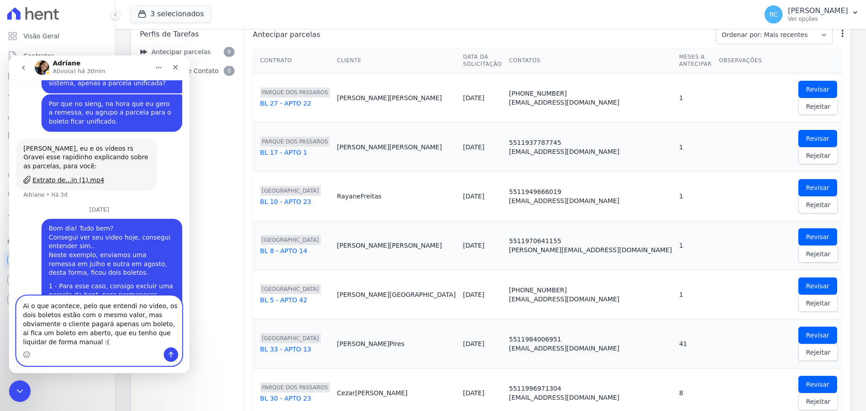
type textarea "Ai o que acontece, pelo que entendi no video, os dois boletos estão com o mesmo…"
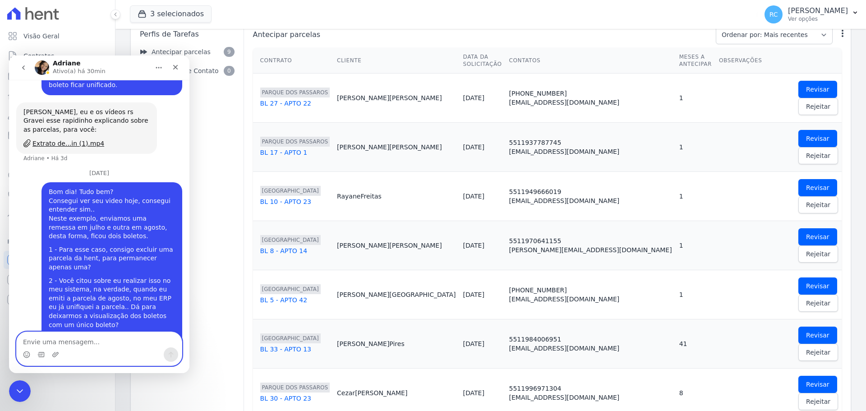
scroll to position [3787, 0]
click at [83, 341] on textarea "Envie uma mensagem..." at bounding box center [99, 339] width 165 height 15
click at [583, 32] on span "Antecipar parcelas" at bounding box center [480, 34] width 459 height 11
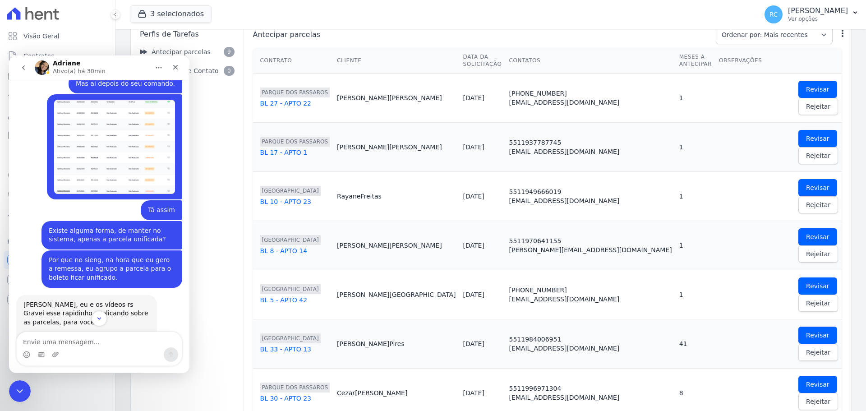
scroll to position [3607, 0]
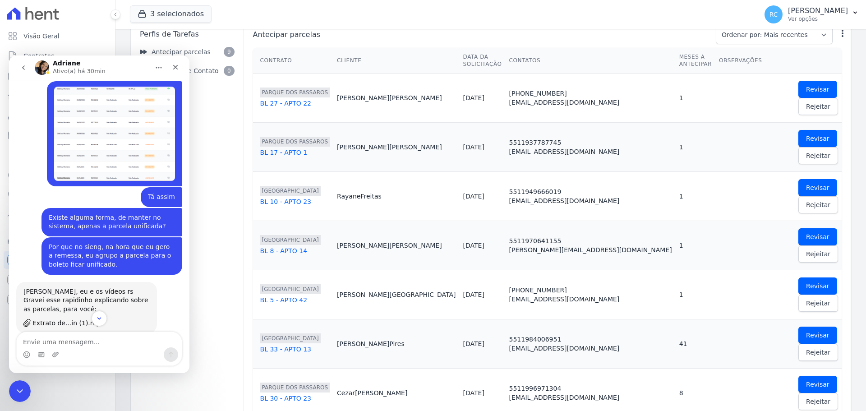
click at [157, 367] on div "Bom dia! Tudo bem? Consegui ver seu video hoje, consegui entender sim.. Neste e…" at bounding box center [112, 393] width 126 height 53
click at [155, 367] on div "Bom dia! Tudo bem? Consegui ver seu video hoje, consegui entender sim.. Neste e…" at bounding box center [112, 393] width 126 height 53
click at [154, 367] on div "Bom dia! Tudo bem? Consegui ver seu video hoje, consegui entender sim.. Neste e…" at bounding box center [112, 393] width 126 height 53
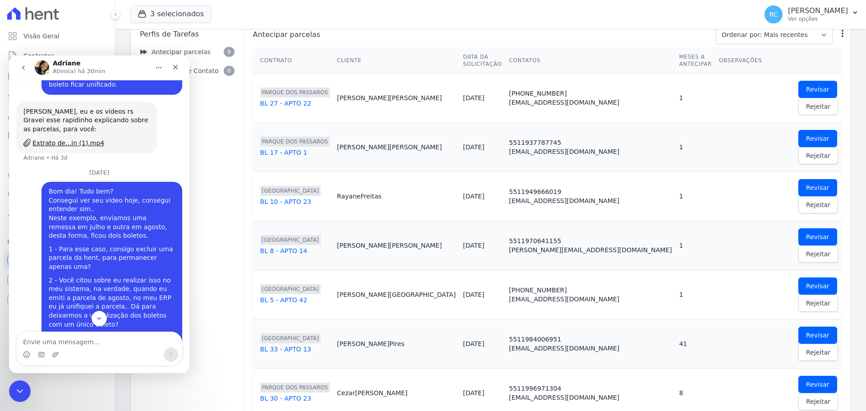
scroll to position [3787, 0]
click at [10, 398] on div "Fechar mensagem da Intercom" at bounding box center [19, 390] width 22 height 22
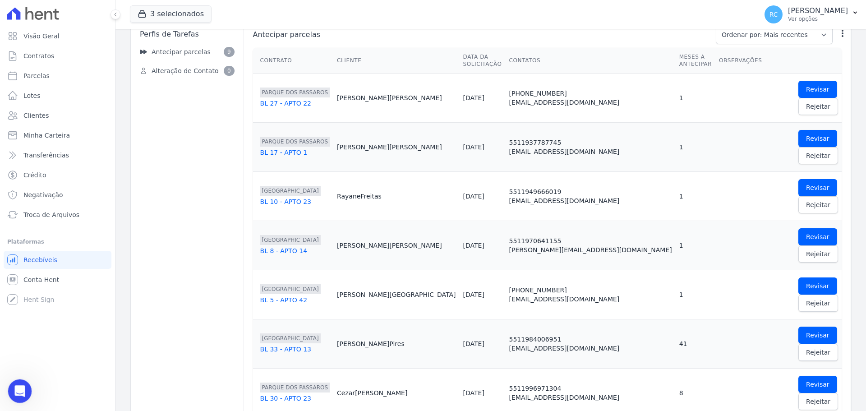
click at [18, 384] on icon "Abrir mensagem da Intercom" at bounding box center [18, 389] width 15 height 15
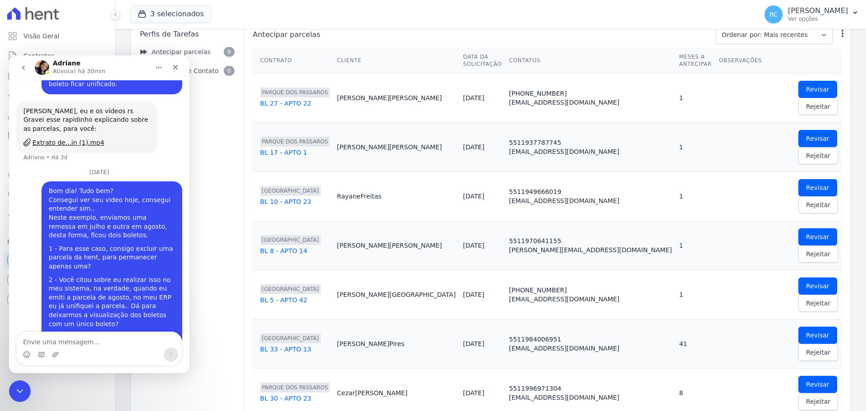
click at [86, 344] on textarea "Envie uma mensagem..." at bounding box center [99, 339] width 165 height 15
click at [86, 341] on textarea "Envie uma mensagem..." at bounding box center [99, 339] width 165 height 15
click at [18, 387] on icon "Fechar mensagem da Intercom" at bounding box center [18, 389] width 11 height 11
